Goal: Navigation & Orientation: Find specific page/section

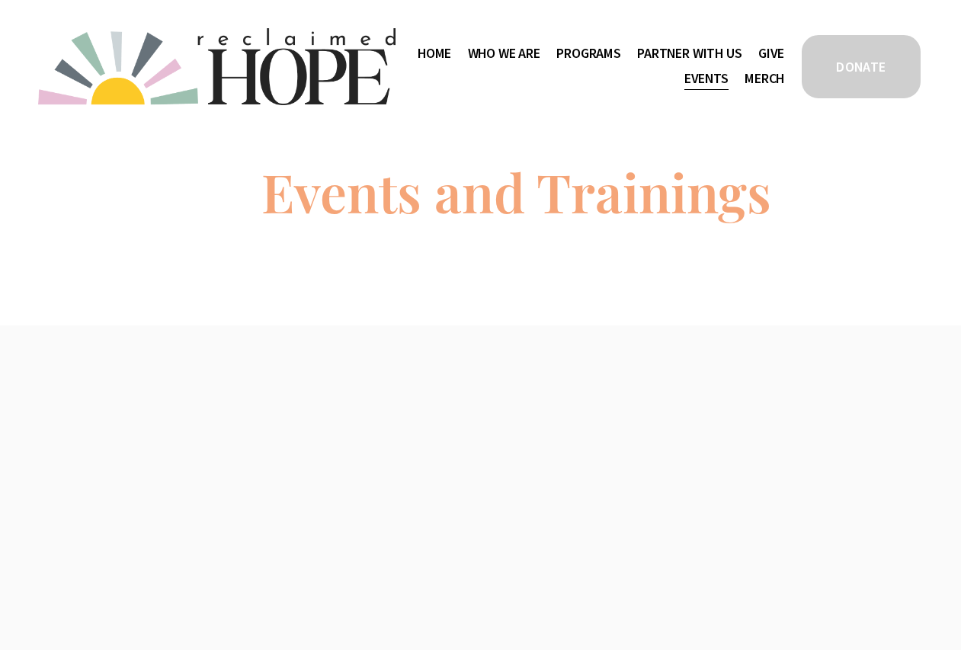
click at [432, 197] on h1 "Events and Trainings" at bounding box center [516, 191] width 510 height 53
click at [396, 212] on h1 "Events and Trainings" at bounding box center [516, 191] width 510 height 53
